Goal: Information Seeking & Learning: Learn about a topic

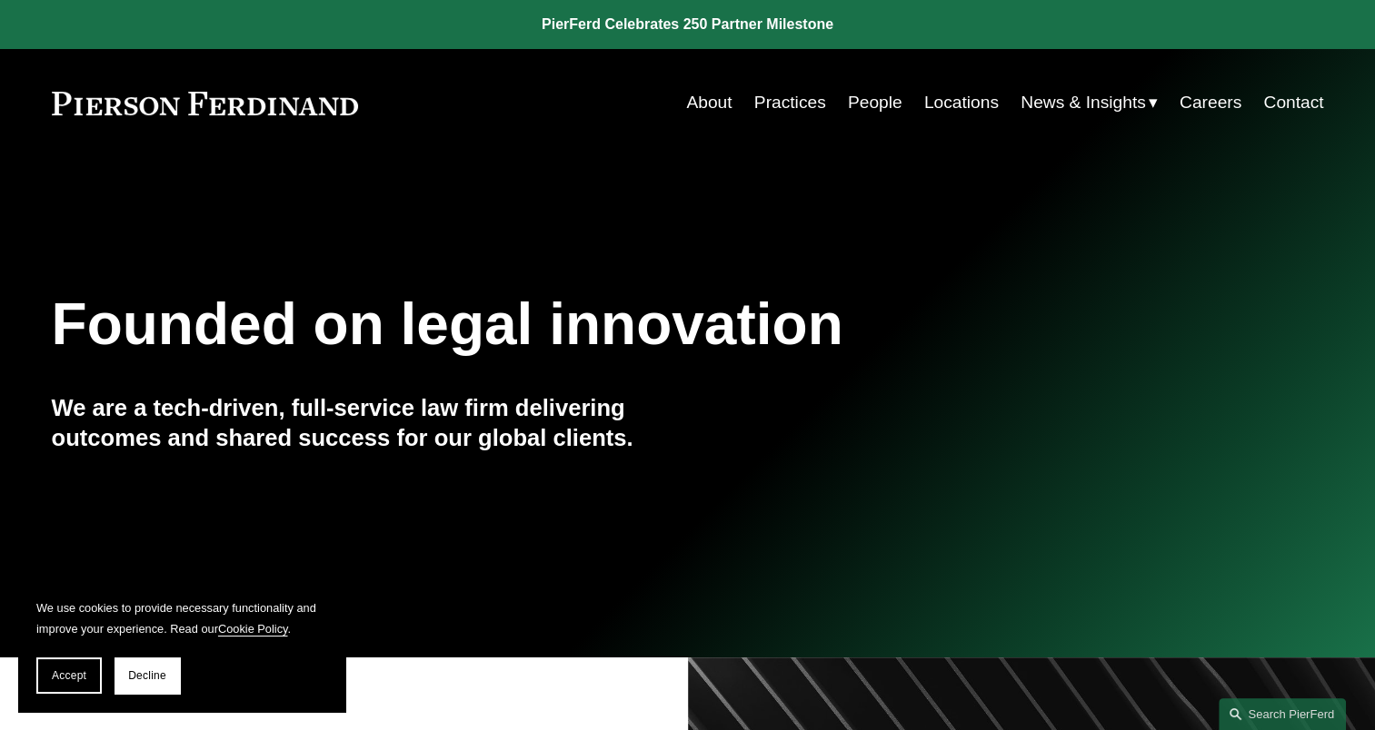
click at [872, 95] on link "People" at bounding box center [875, 102] width 55 height 35
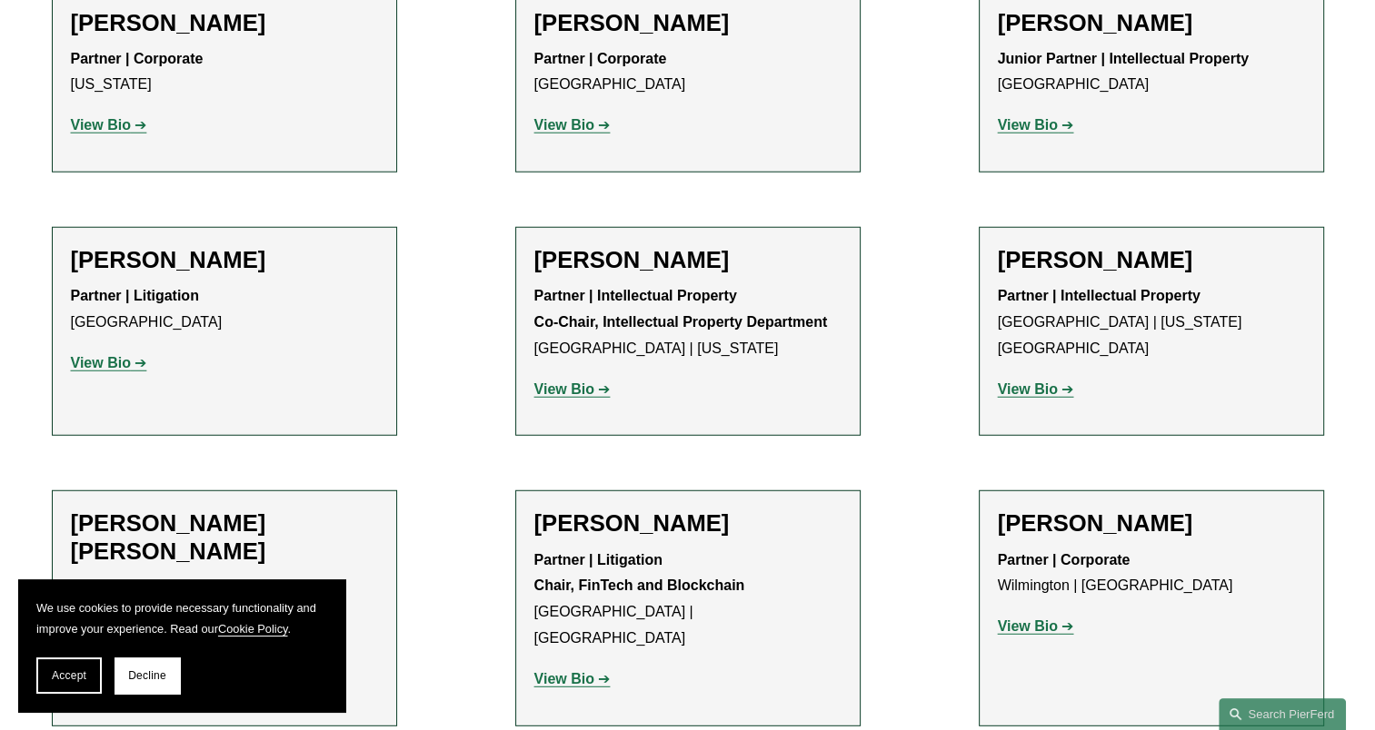
scroll to position [11720, 0]
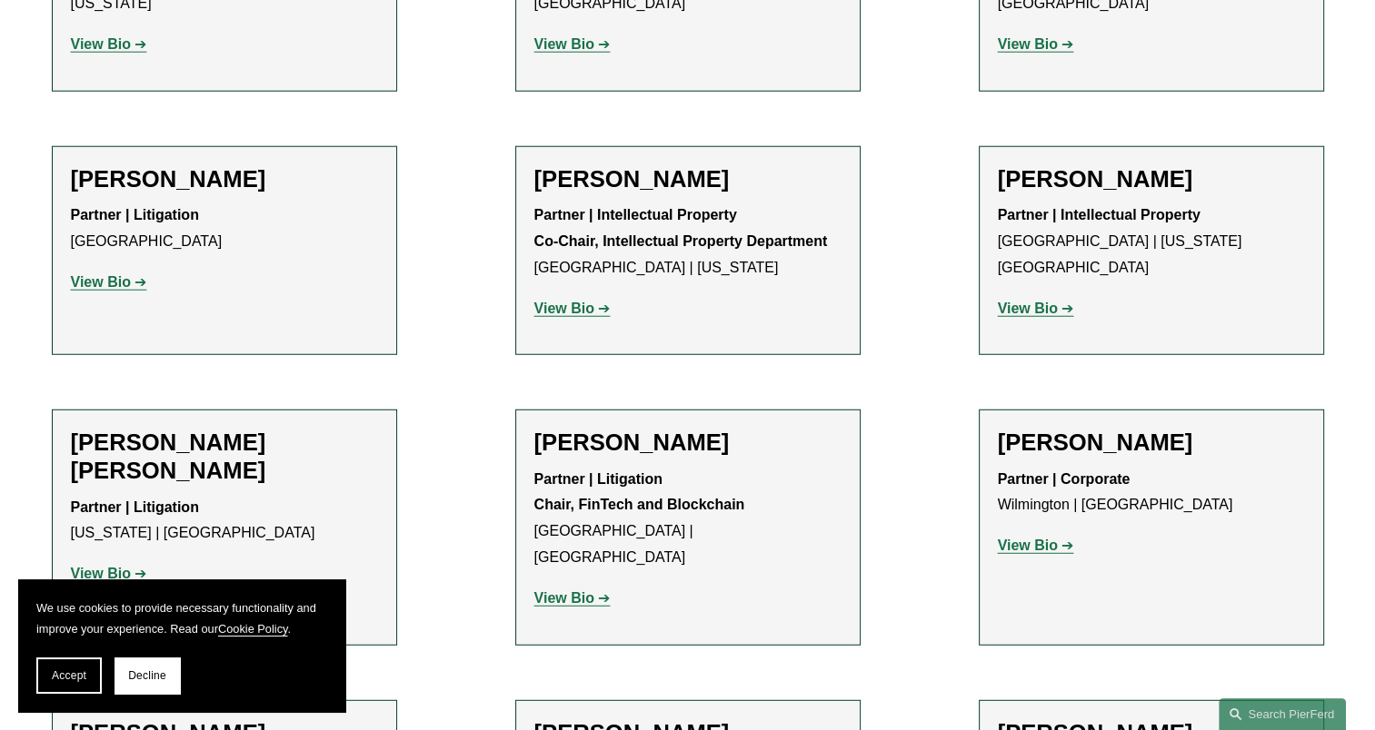
click at [112, 720] on h2 "[PERSON_NAME]" at bounding box center [224, 734] width 307 height 28
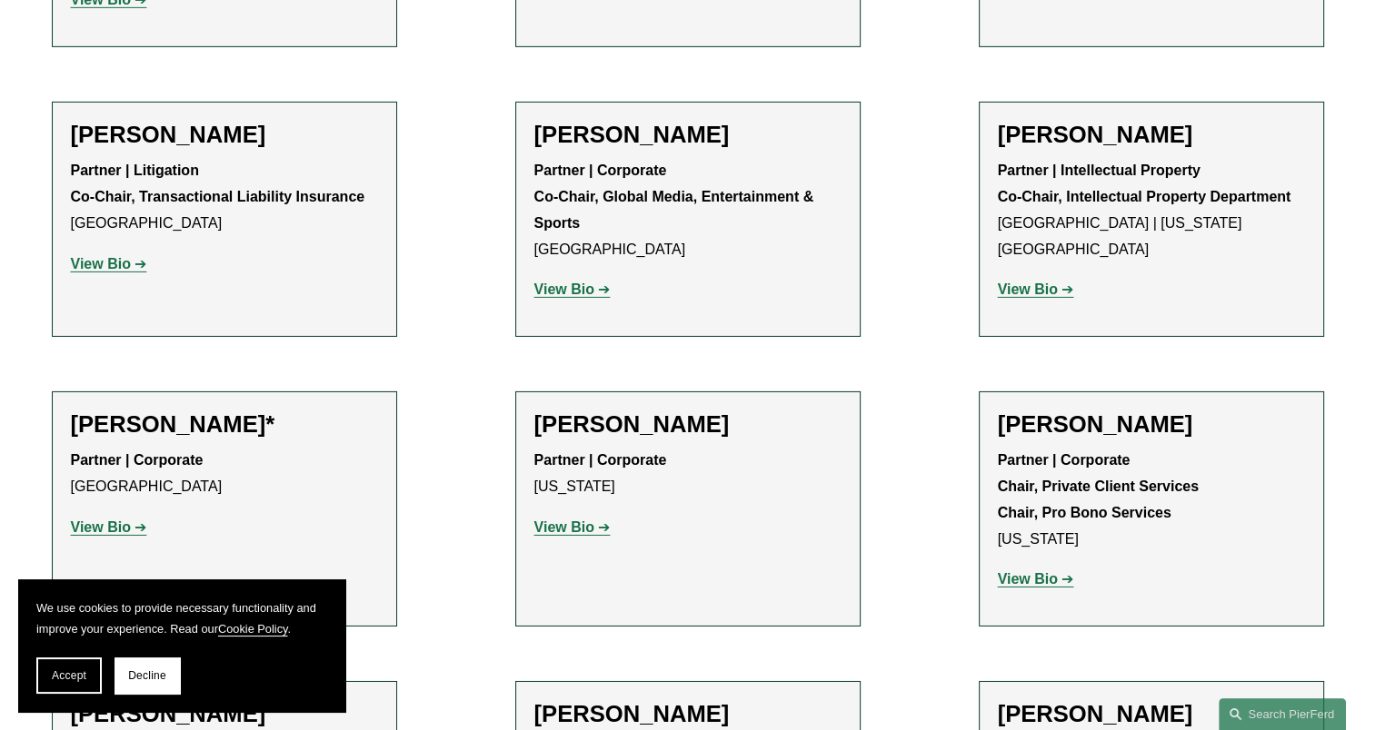
scroll to position [20079, 0]
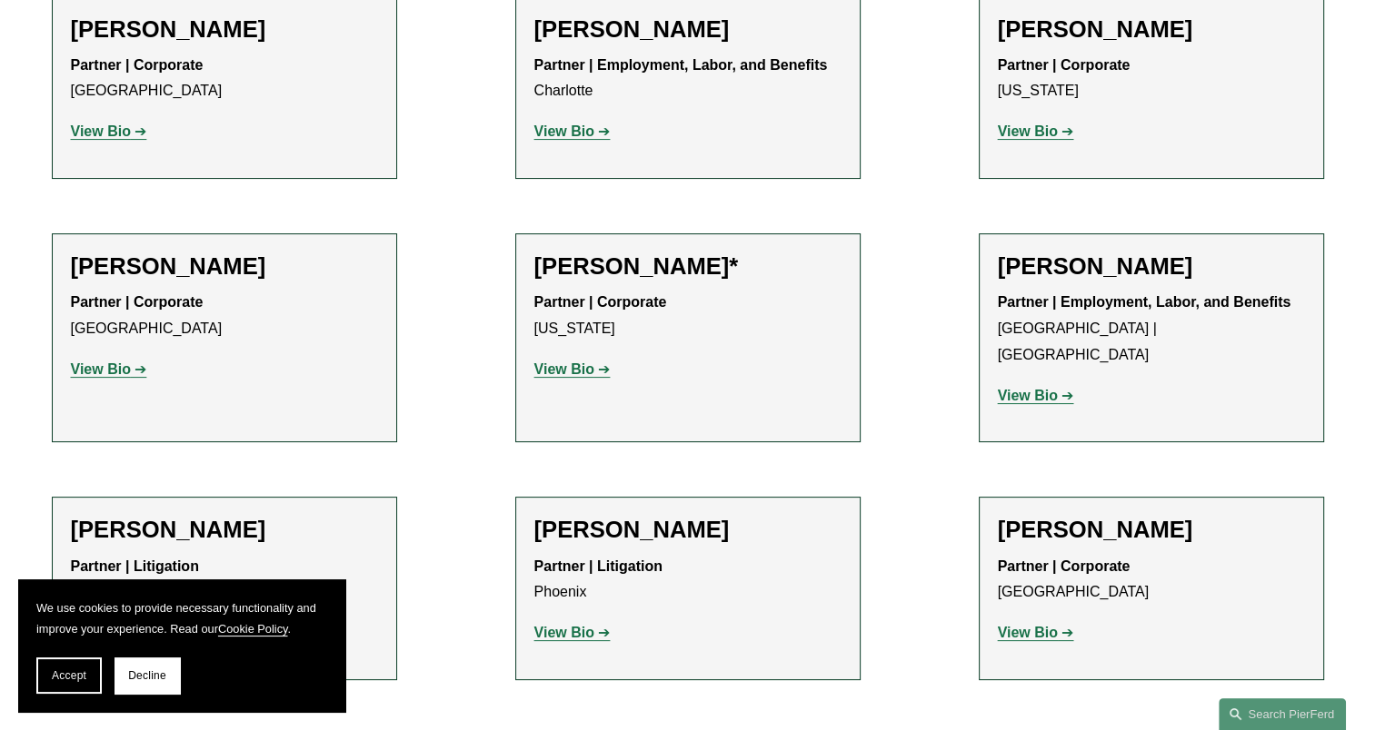
scroll to position [20897, 0]
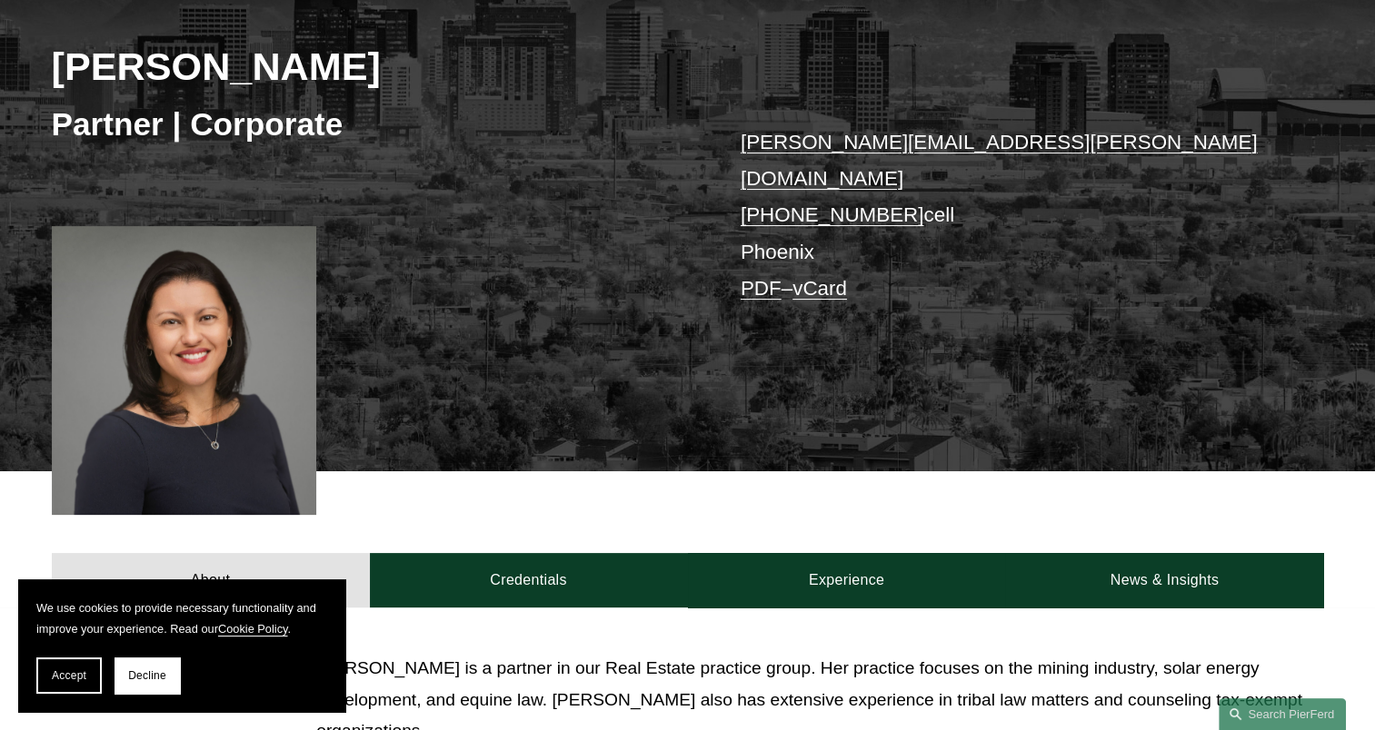
scroll to position [363, 0]
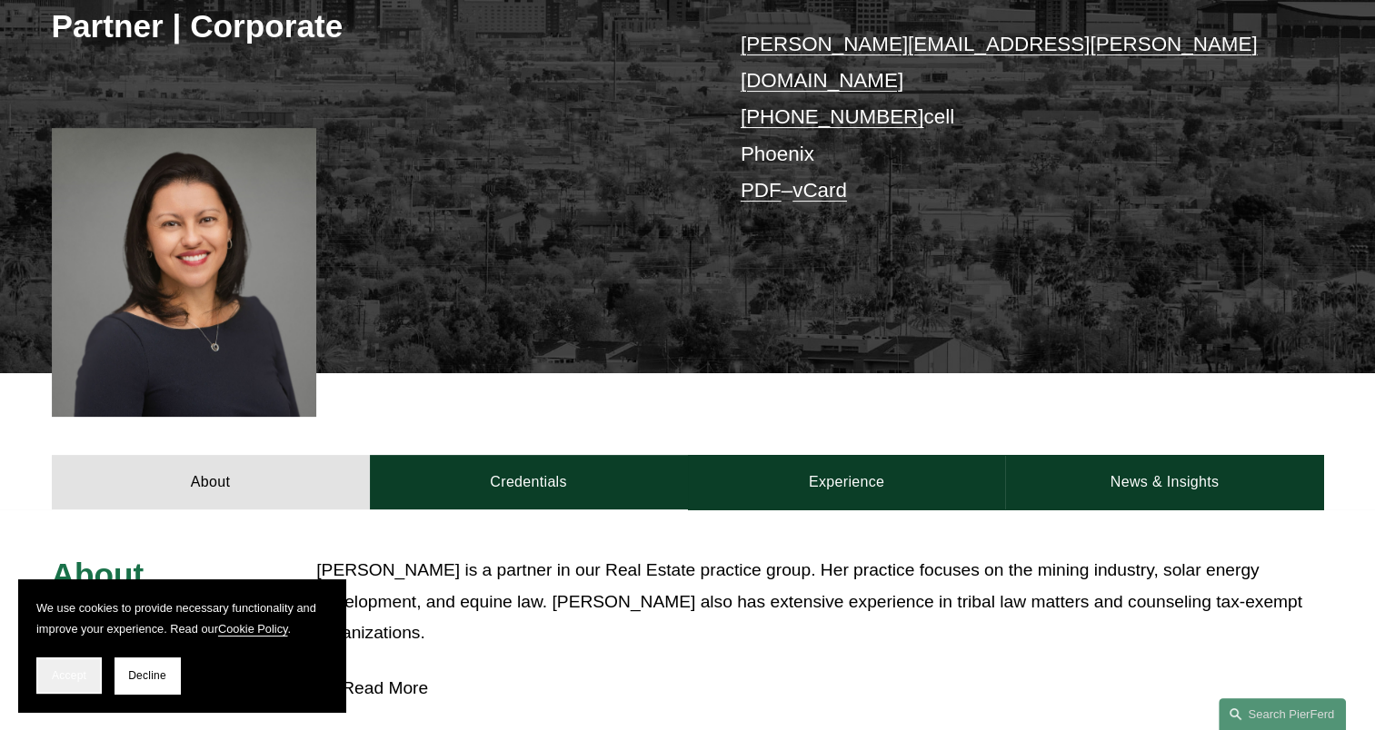
click at [90, 672] on button "Accept" at bounding box center [68, 676] width 65 height 36
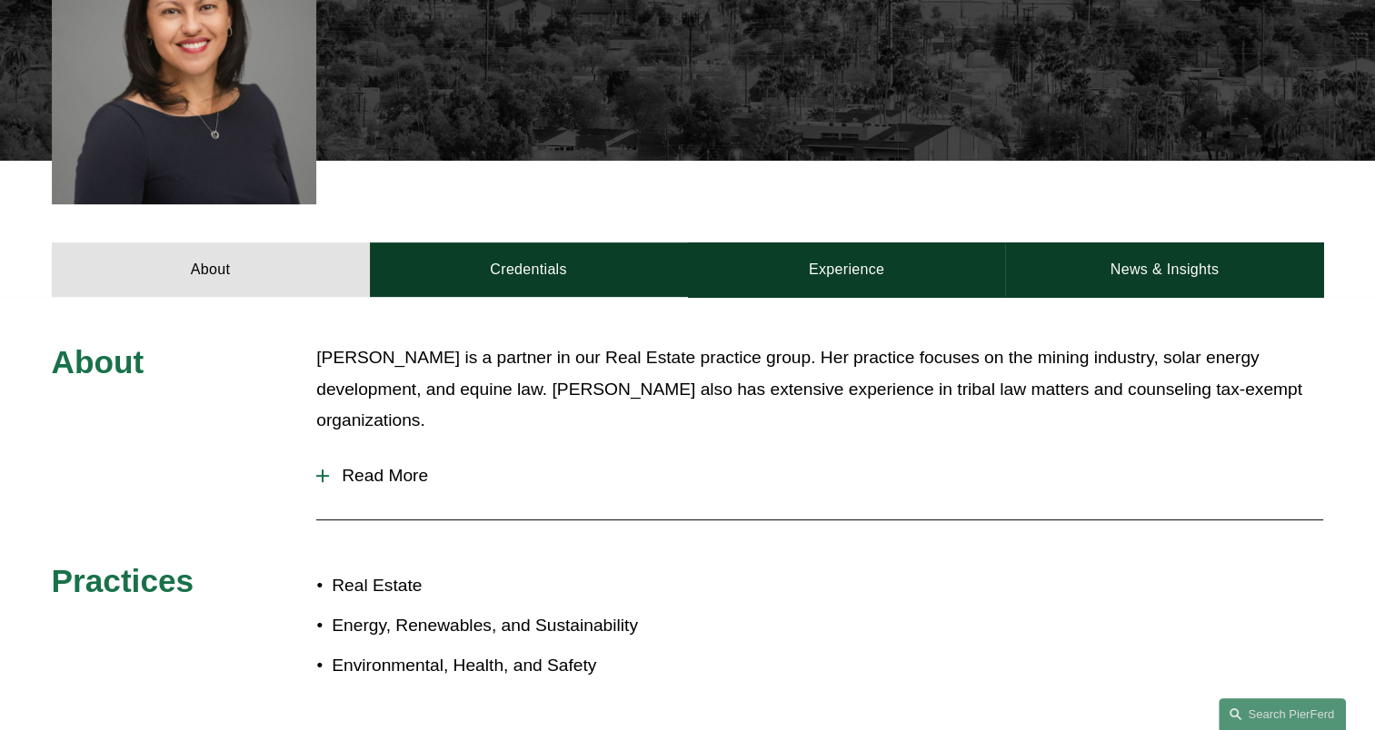
scroll to position [545, 0]
